Goal: Transaction & Acquisition: Purchase product/service

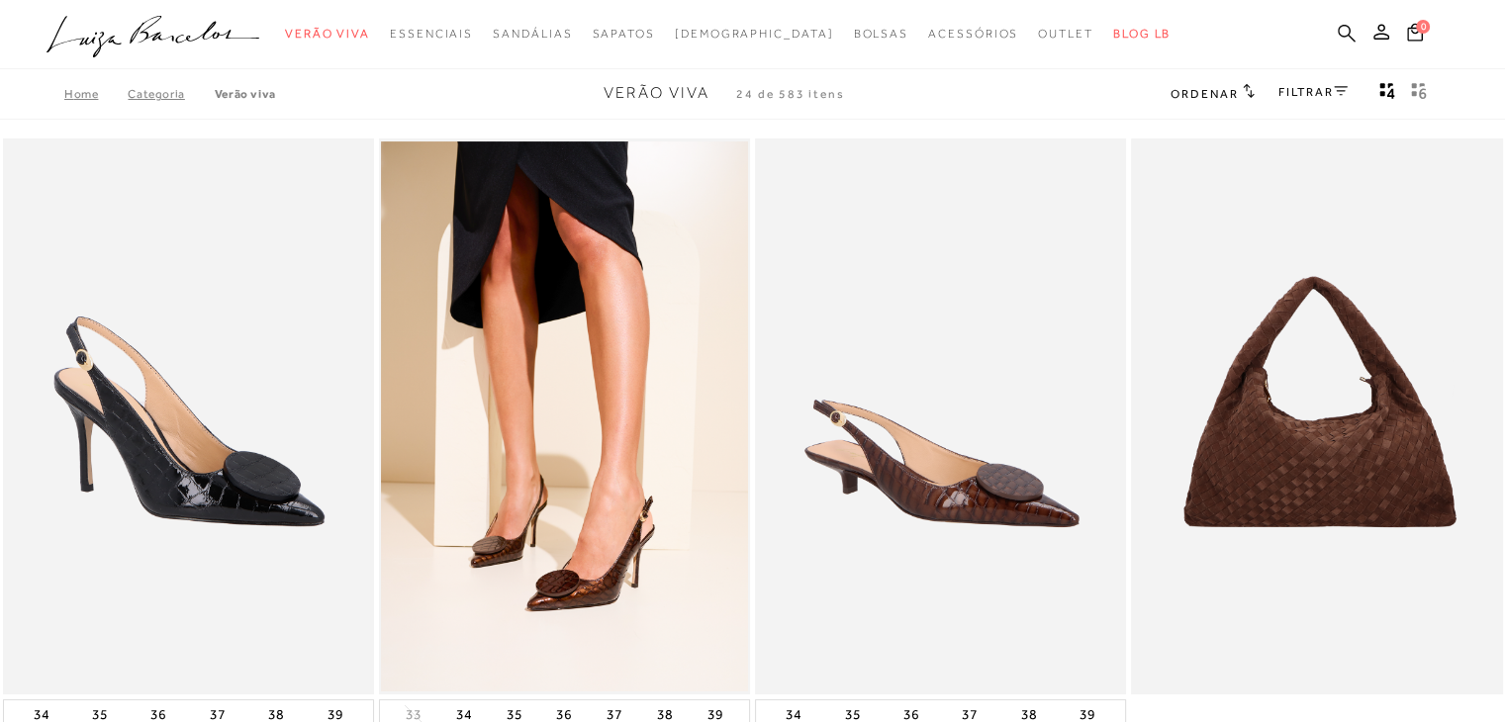
click at [1338, 29] on icon at bounding box center [1347, 33] width 18 height 18
click at [1215, 94] on div "categoryHeader .a{fill-rule:evenodd;} Verão Viva Em alta Favoritos das Influenc…" at bounding box center [737, 94] width 1505 height 188
click at [1235, 92] on div "categoryHeader .a{fill-rule:evenodd;} Verão Viva Em alta Favoritos das Influenc…" at bounding box center [737, 94] width 1505 height 188
click at [1251, 91] on div "categoryHeader .a{fill-rule:evenodd;} Verão Viva Em alta Favoritos das Influenc…" at bounding box center [737, 94] width 1505 height 188
click at [1321, 91] on div "categoryHeader .a{fill-rule:evenodd;} Verão Viva Em alta Favoritos das Influenc…" at bounding box center [737, 94] width 1505 height 188
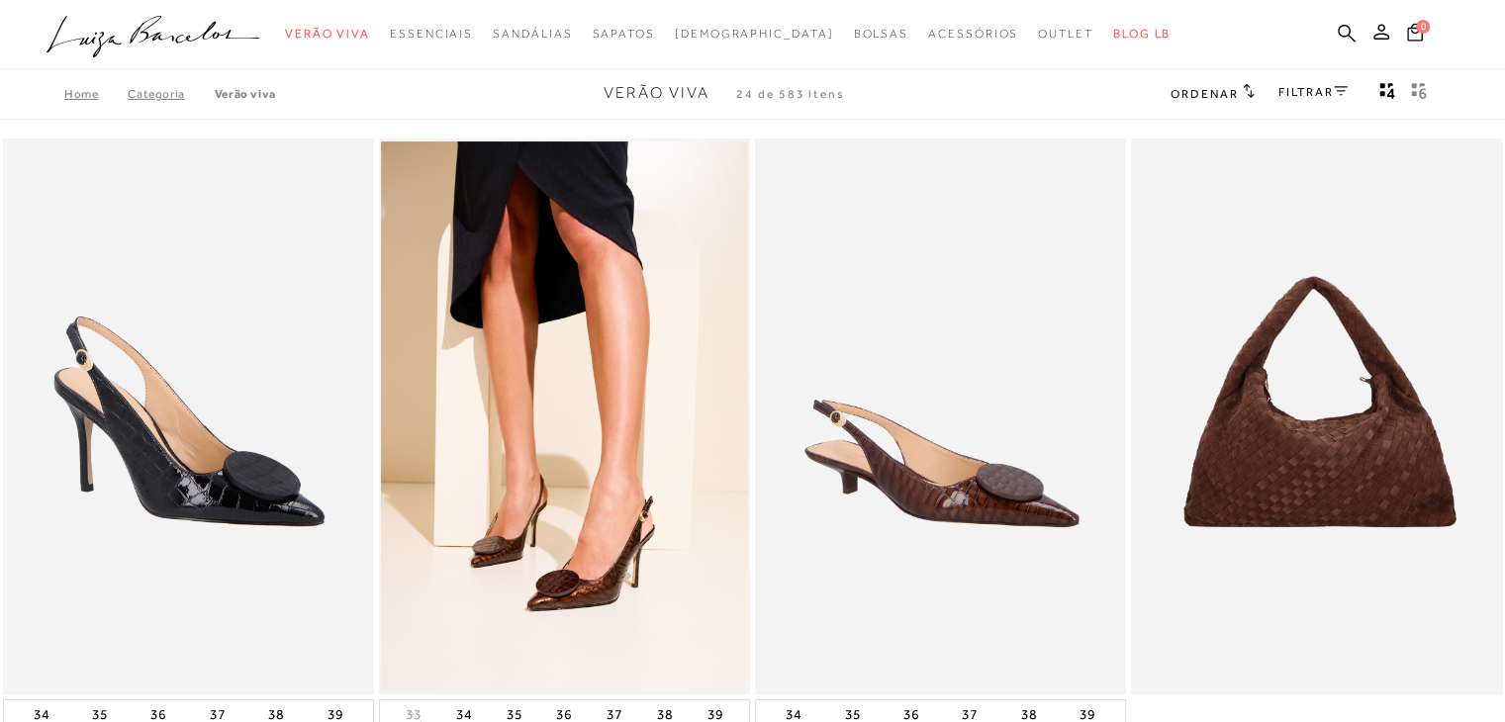
click at [1335, 88] on div "categoryHeader .a{fill-rule:evenodd;} Verão Viva Em alta Favoritos das Influenc…" at bounding box center [737, 94] width 1505 height 188
click at [1337, 92] on div "categoryHeader .a{fill-rule:evenodd;} Verão Viva Em alta Favoritos das Influenc…" at bounding box center [737, 94] width 1505 height 188
click at [1344, 89] on div "categoryHeader .a{fill-rule:evenodd;} Verão Viva Em alta Favoritos das Influenc…" at bounding box center [737, 94] width 1505 height 188
click at [1385, 92] on div "categoryHeader .a{fill-rule:evenodd;} Verão Viva Em alta Favoritos das Influenc…" at bounding box center [737, 94] width 1505 height 188
click at [1356, 92] on div "categoryHeader .a{fill-rule:evenodd;} Verão Viva Em alta Favoritos das Influenc…" at bounding box center [737, 94] width 1505 height 188
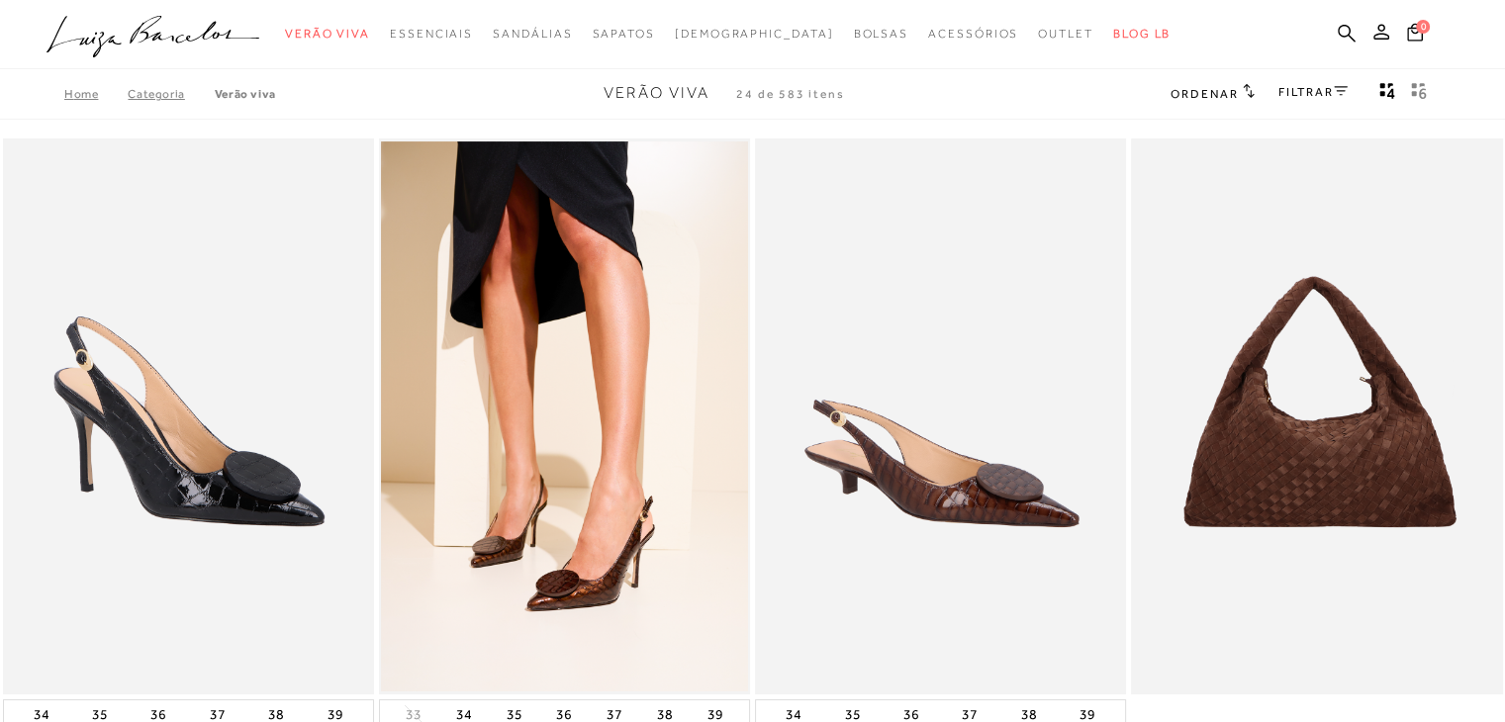
click at [85, 98] on div "categoryHeader .a{fill-rule:evenodd;} Verão Viva Em alta Favoritos das Influenc…" at bounding box center [737, 94] width 1505 height 188
click at [83, 91] on div "categoryHeader .a{fill-rule:evenodd;} Verão Viva Em alta Favoritos das Influenc…" at bounding box center [737, 94] width 1505 height 188
click at [209, 105] on div "categoryHeader .a{fill-rule:evenodd;} Verão Viva Em alta Favoritos das Influenc…" at bounding box center [737, 94] width 1505 height 188
click at [256, 95] on div "categoryHeader .a{fill-rule:evenodd;} Verão Viva Em alta Favoritos das Influenc…" at bounding box center [737, 94] width 1505 height 188
click at [1302, 92] on link "FILTRAR" at bounding box center [1312, 92] width 69 height 14
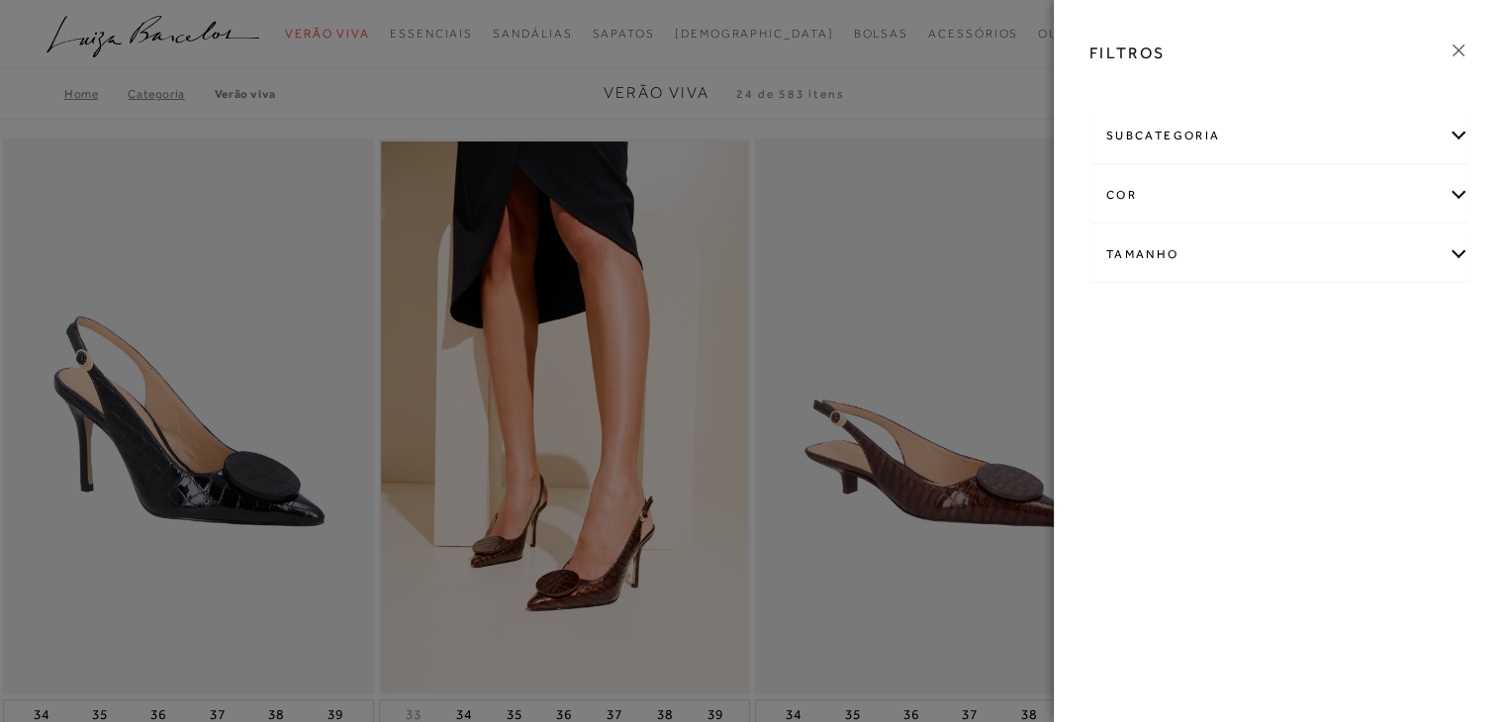
click at [1160, 130] on div "subcategoria" at bounding box center [1279, 136] width 378 height 52
click at [1162, 132] on div "subcategoria" at bounding box center [1279, 136] width 378 height 52
click at [1154, 203] on div "cor" at bounding box center [1279, 195] width 378 height 52
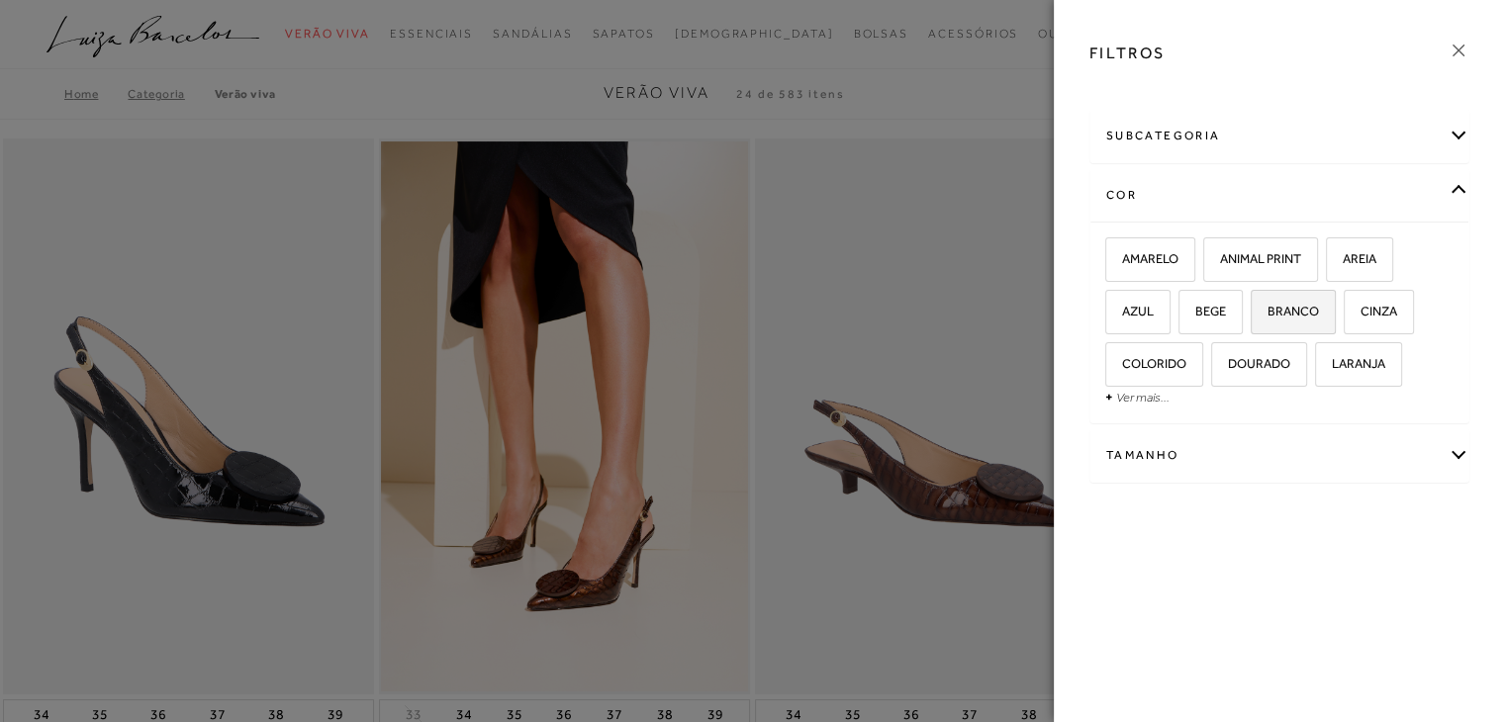
click at [1305, 318] on label "BRANCO" at bounding box center [1293, 312] width 83 height 43
click at [1267, 318] on input "BRANCO" at bounding box center [1258, 315] width 20 height 20
checkbox input "true"
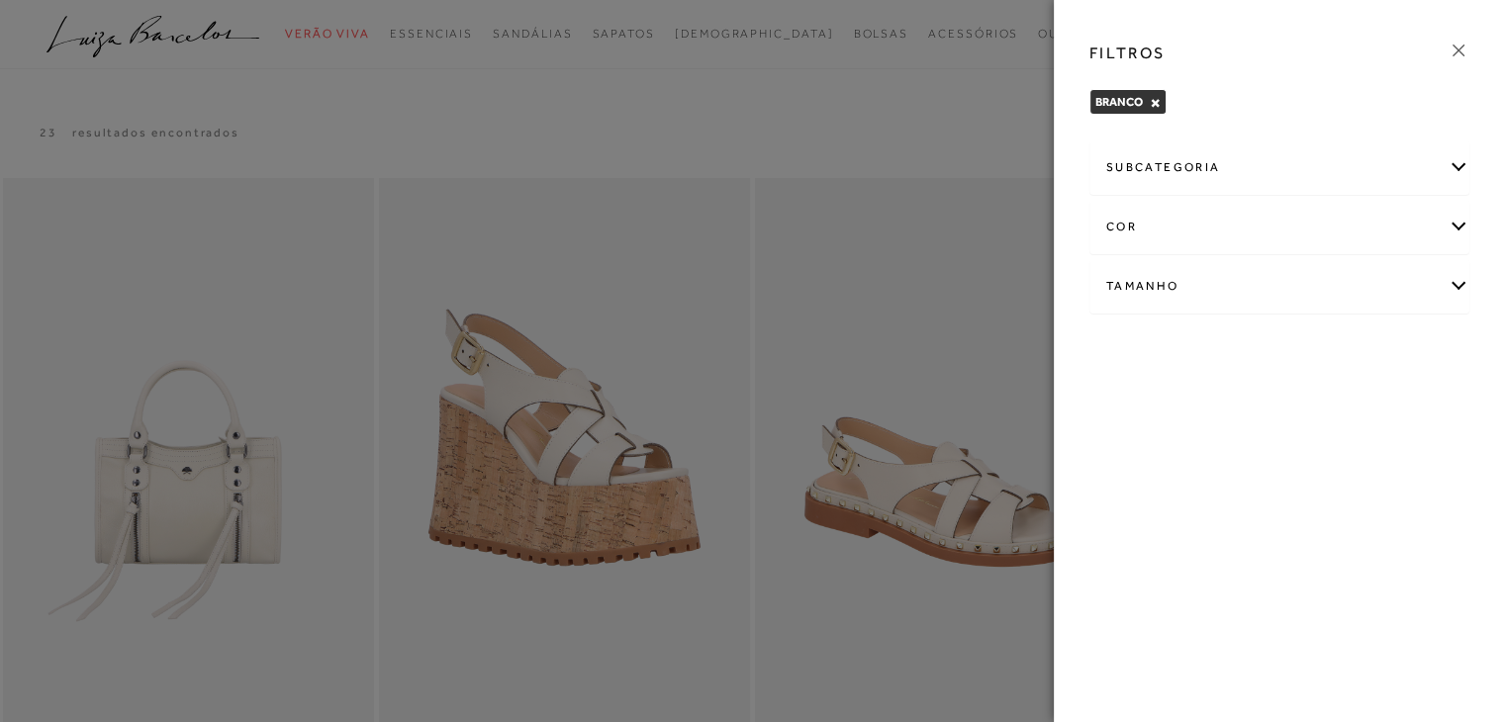
click at [966, 162] on div at bounding box center [752, 361] width 1505 height 722
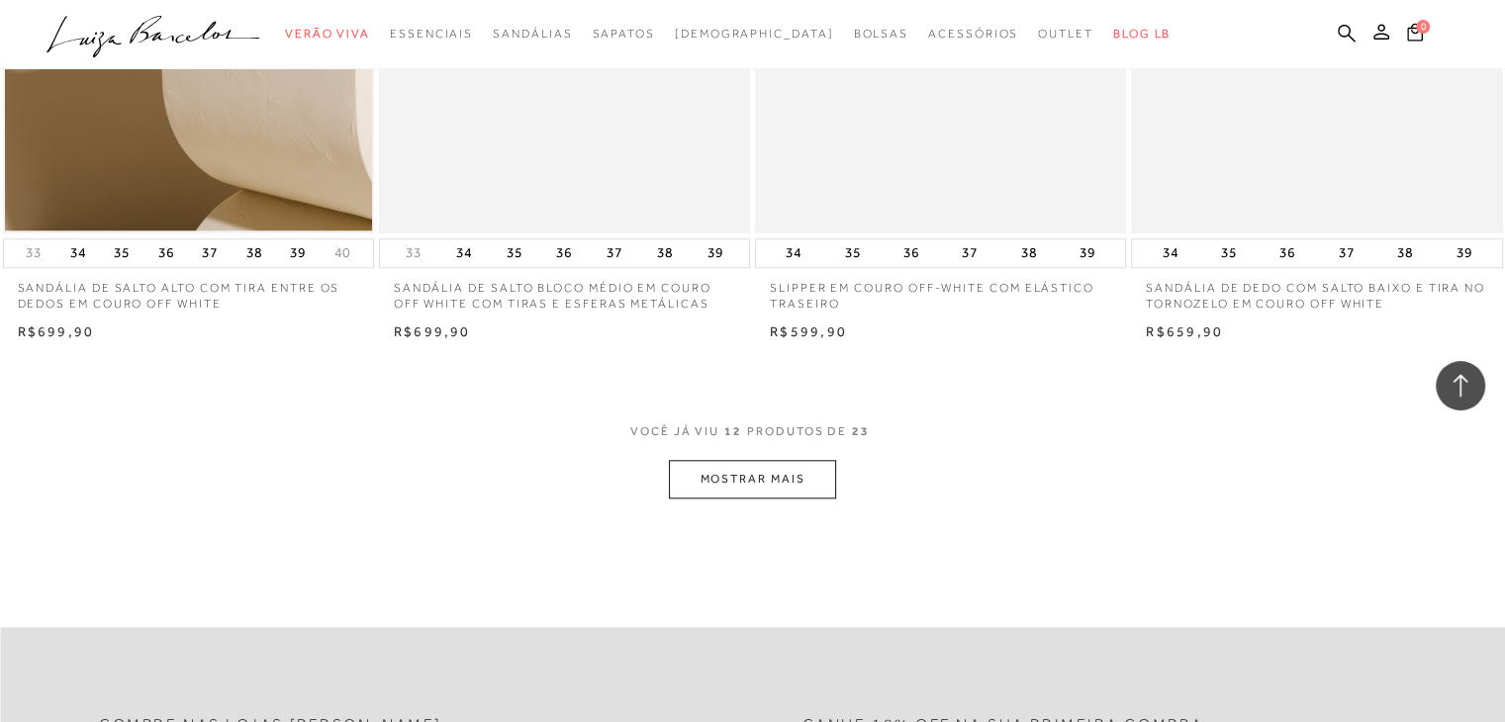
scroll to position [1880, 0]
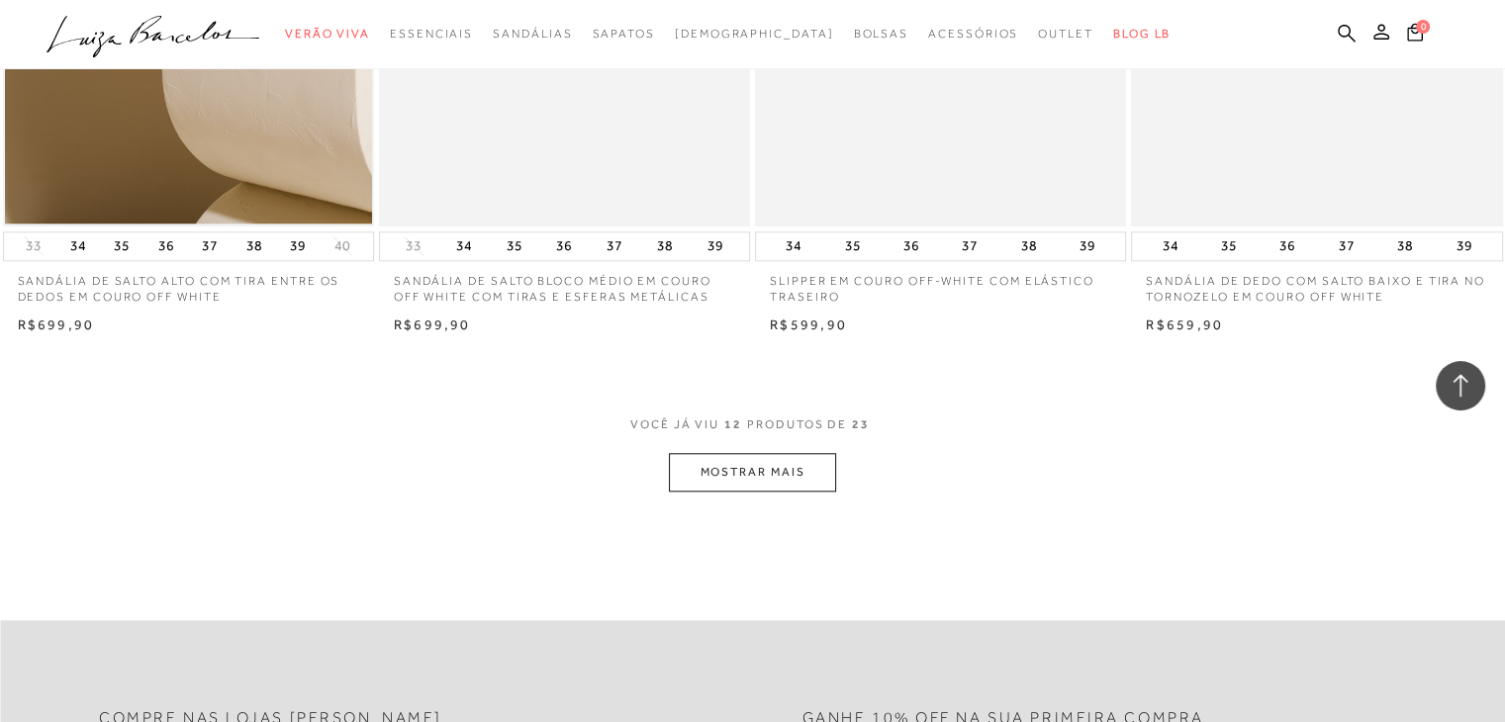
click at [784, 477] on button "MOSTRAR MAIS" at bounding box center [752, 472] width 166 height 39
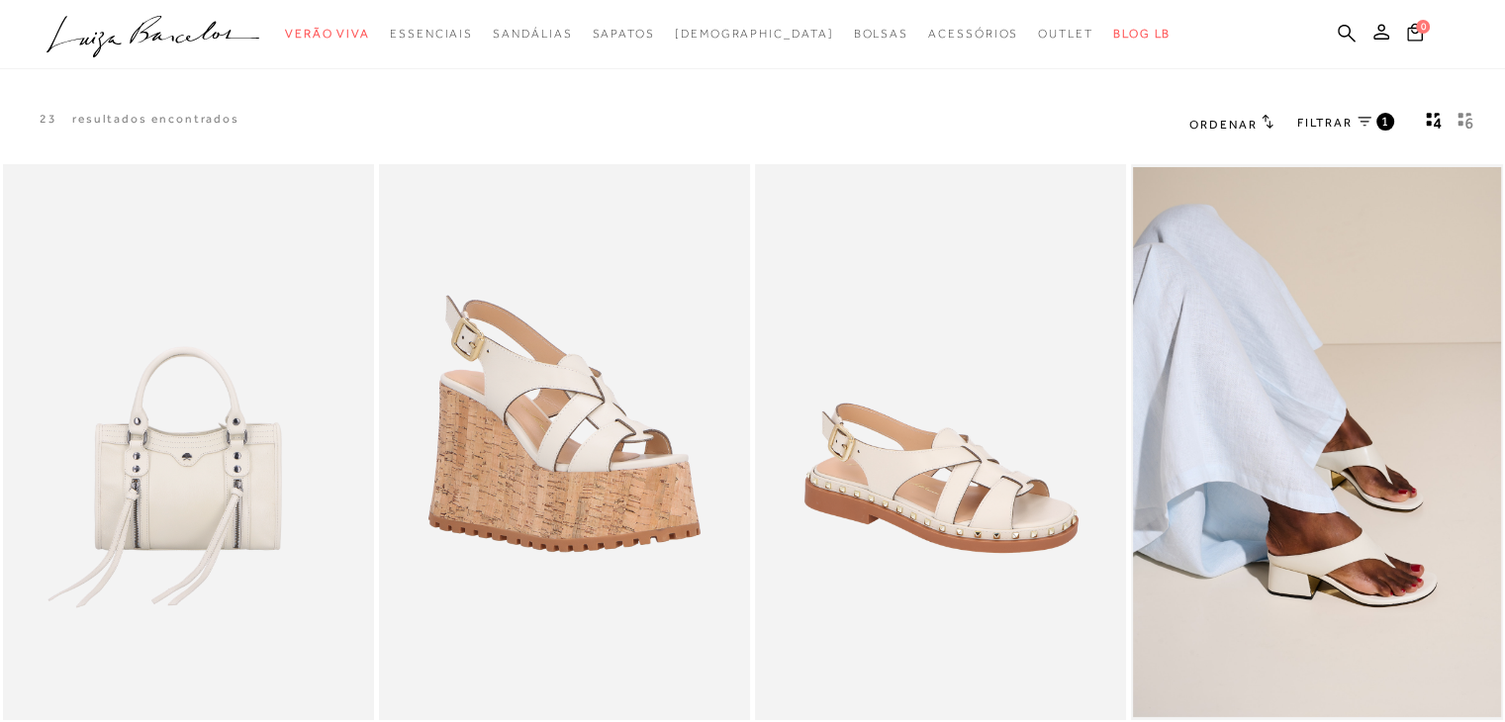
scroll to position [0, 0]
